Goal: Task Accomplishment & Management: Complete application form

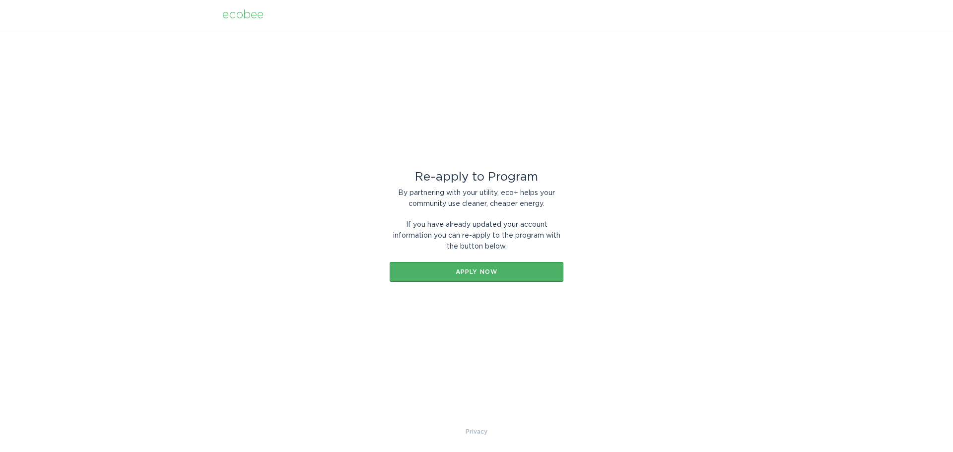
click at [507, 273] on div "Apply now" at bounding box center [477, 272] width 164 height 6
